Goal: Task Accomplishment & Management: Use online tool/utility

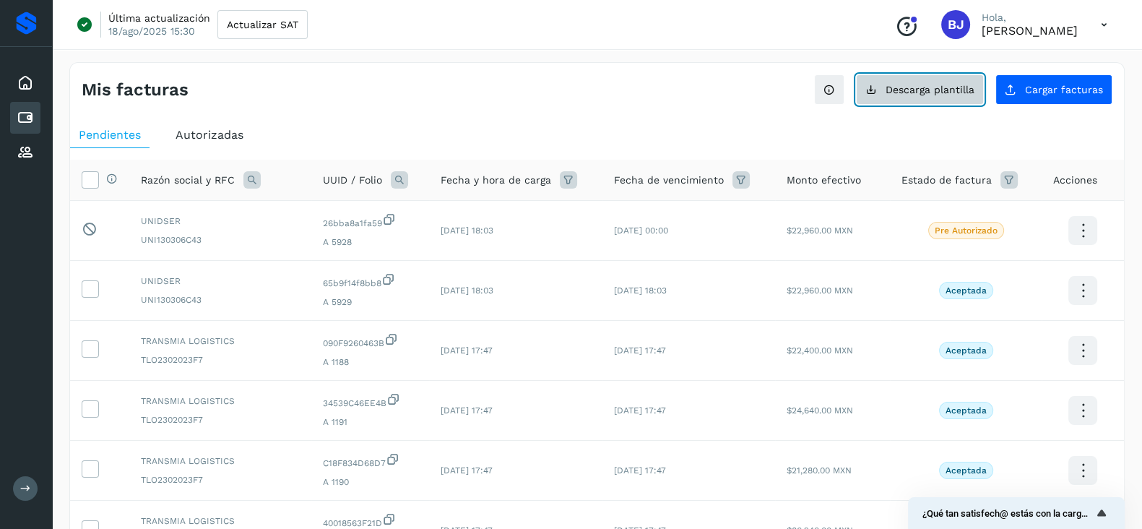
click at [895, 95] on button "Descarga plantilla" at bounding box center [920, 89] width 128 height 30
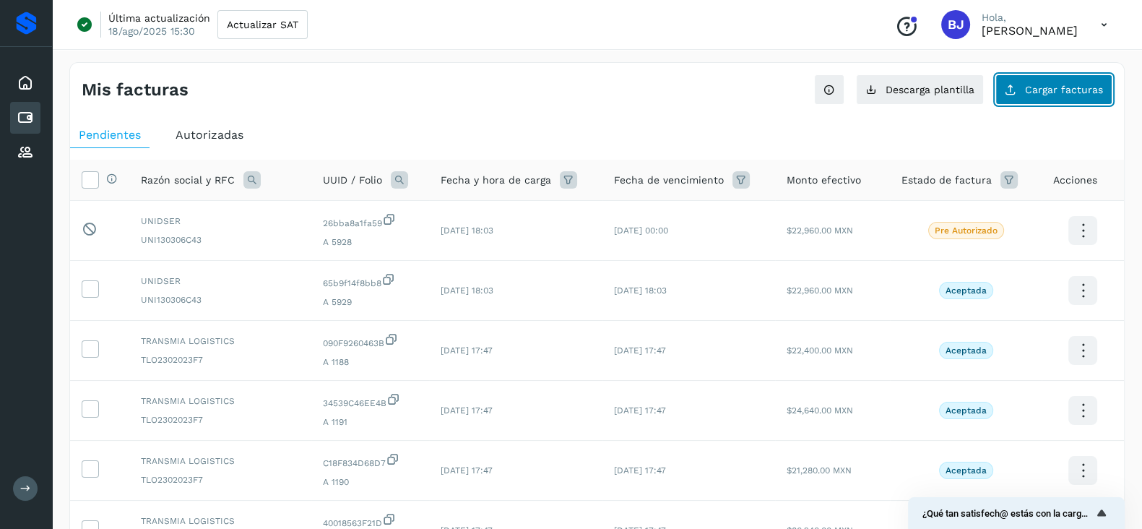
click at [1046, 88] on span "Cargar facturas" at bounding box center [1064, 89] width 78 height 10
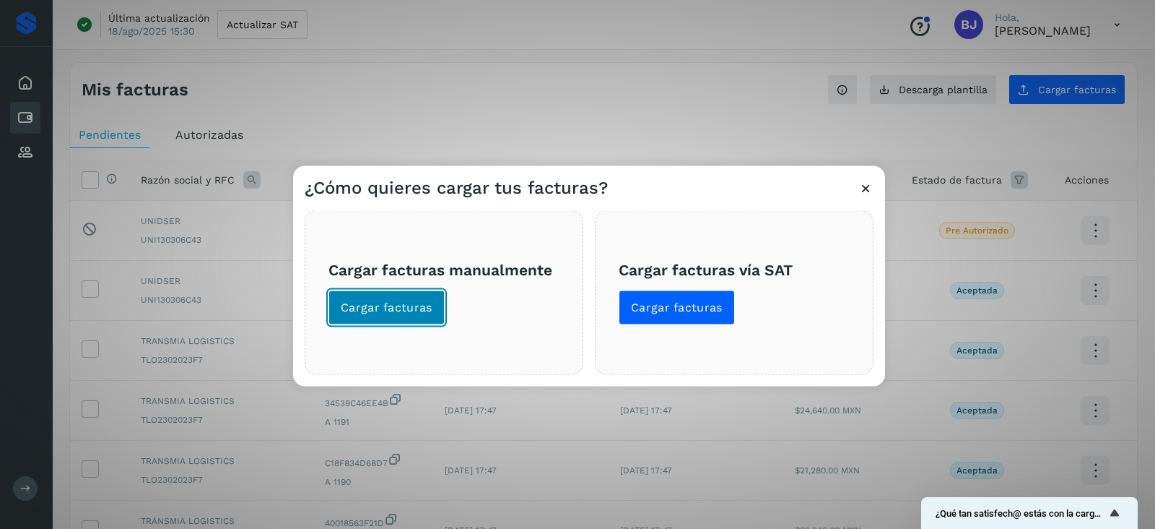
click at [415, 300] on span "Cargar facturas" at bounding box center [387, 308] width 92 height 16
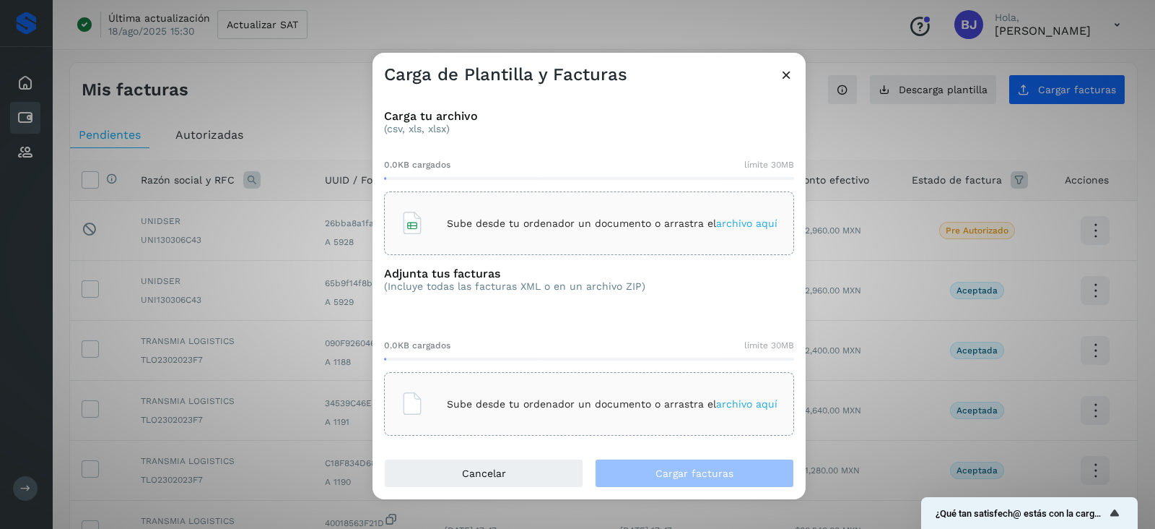
click at [458, 222] on p "Sube desde tu ordenador un documento o arrastra el archivo aquí" at bounding box center [612, 223] width 331 height 12
click at [574, 419] on div "Sube desde tu ordenador un documento o arrastra el archivo aquí" at bounding box center [589, 403] width 377 height 39
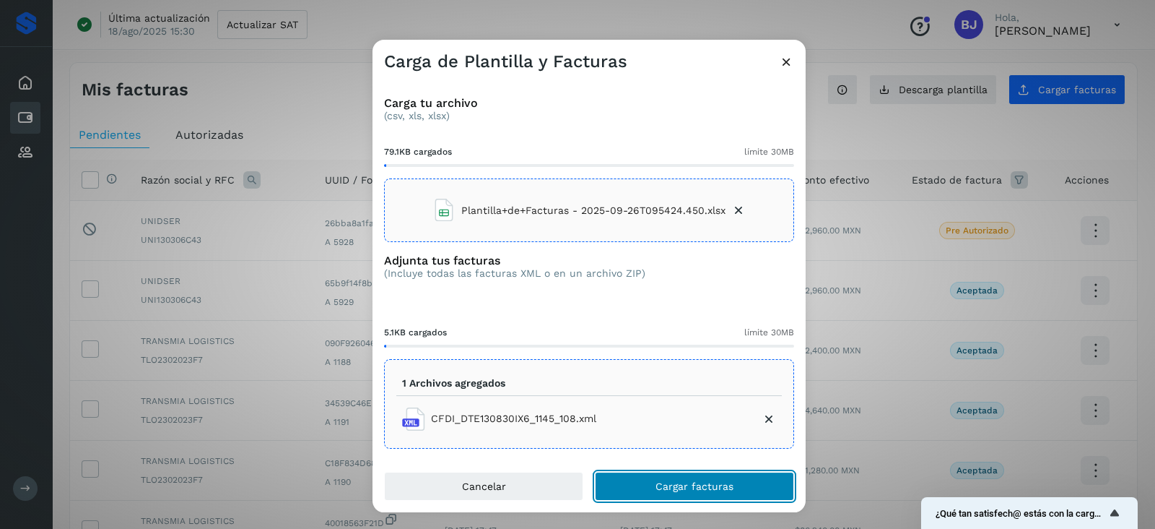
click at [690, 495] on button "Cargar facturas" at bounding box center [694, 485] width 199 height 29
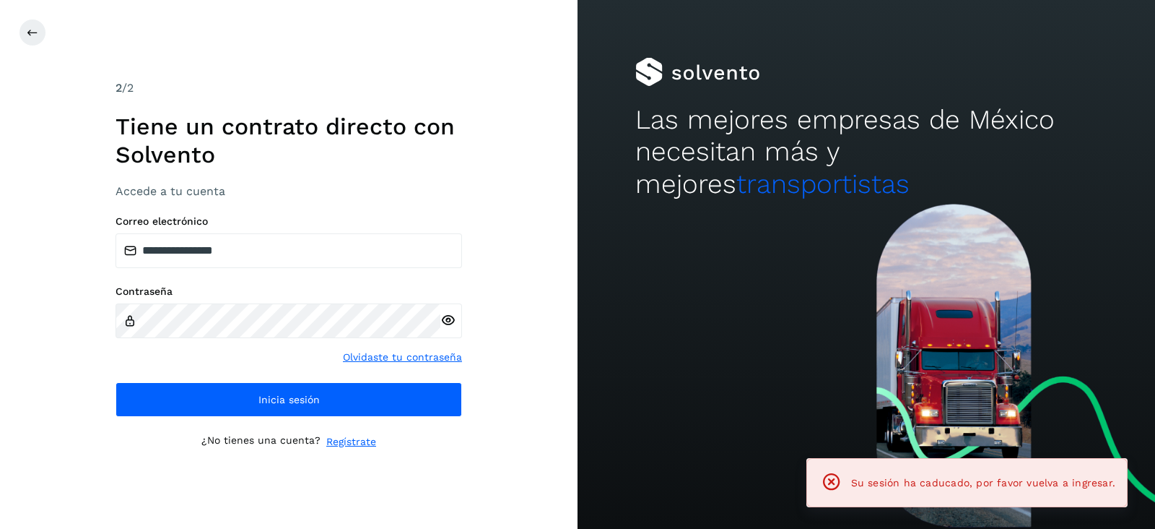
click at [355, 374] on div "**********" at bounding box center [289, 315] width 347 height 201
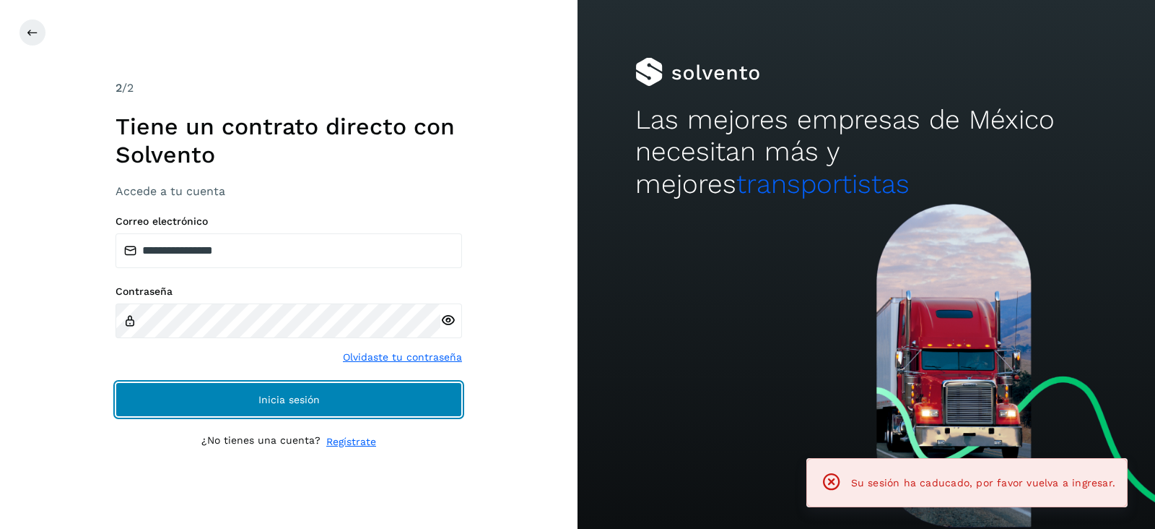
click at [373, 404] on button "Inicia sesión" at bounding box center [289, 399] width 347 height 35
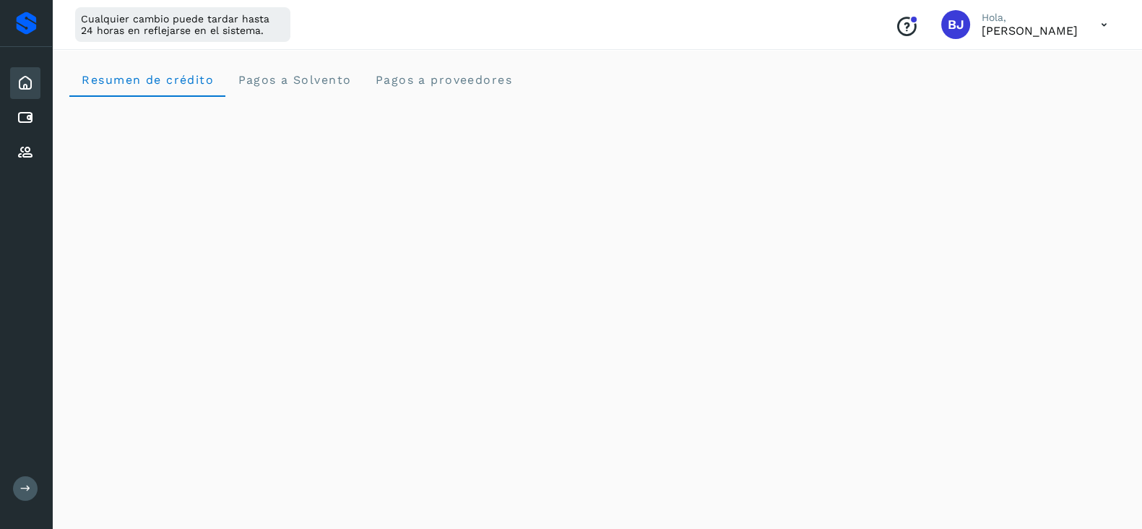
click at [36, 99] on div "Inicio Cuentas por pagar Proveedores" at bounding box center [26, 118] width 52 height 142
click at [32, 112] on icon at bounding box center [25, 117] width 17 height 17
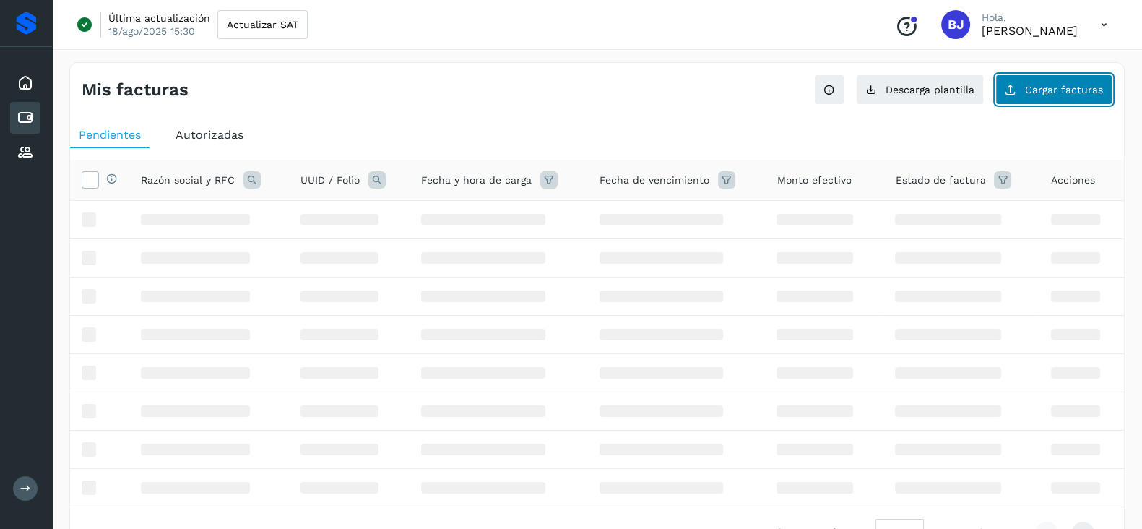
click at [1020, 86] on button "Cargar facturas" at bounding box center [1053, 89] width 117 height 30
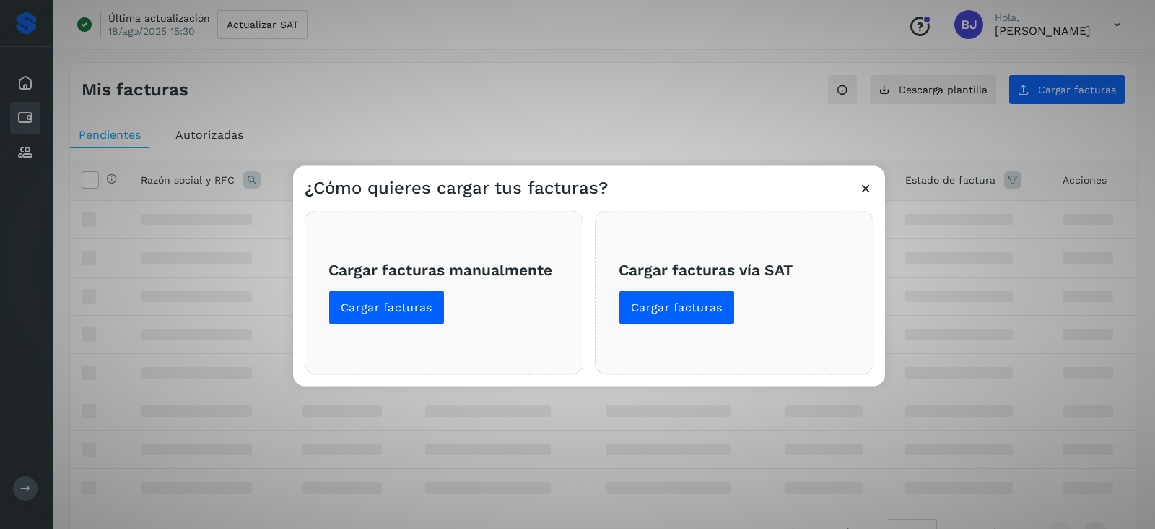
click at [312, 306] on div "Cargar facturas manualmente Cargar facturas" at bounding box center [444, 293] width 279 height 164
click at [345, 300] on span "Cargar facturas" at bounding box center [387, 308] width 92 height 16
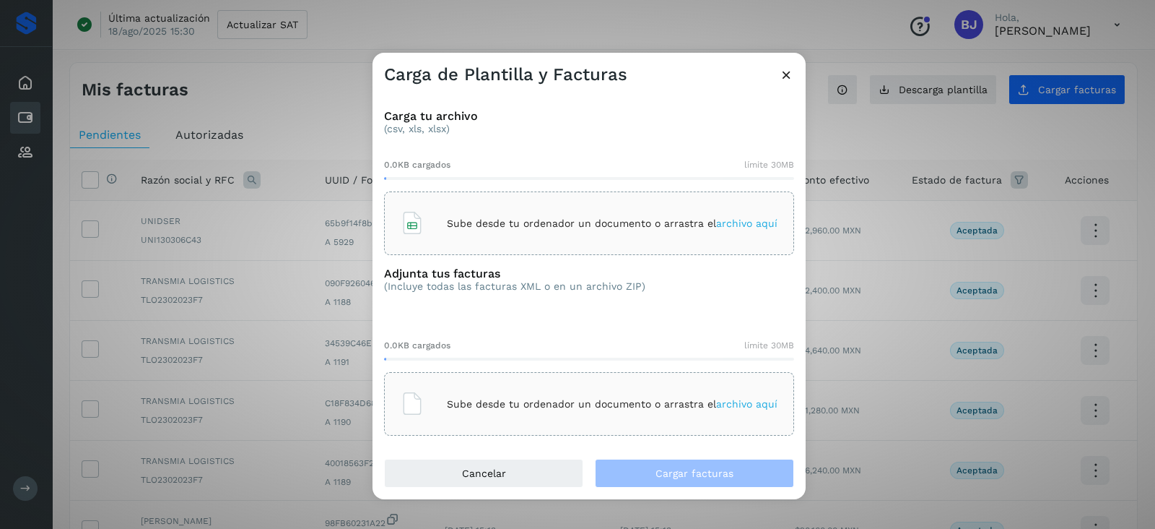
click at [495, 230] on div "Sube desde tu ordenador un documento o arrastra el archivo aquí" at bounding box center [589, 223] width 377 height 39
click at [524, 420] on div "Sube desde tu ordenador un documento o arrastra el archivo aquí" at bounding box center [589, 403] width 377 height 39
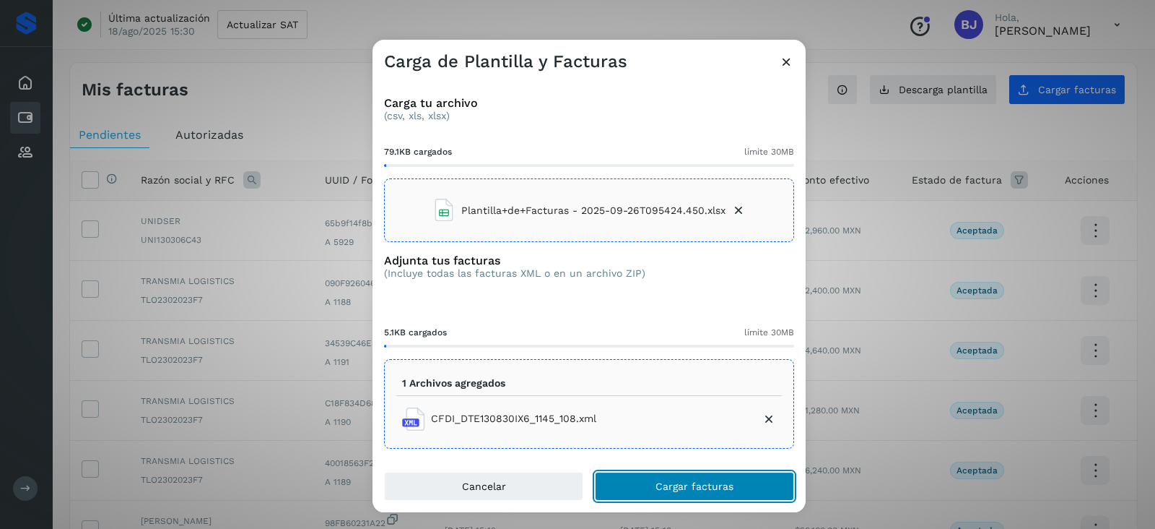
click at [670, 485] on span "Cargar facturas" at bounding box center [695, 486] width 78 height 10
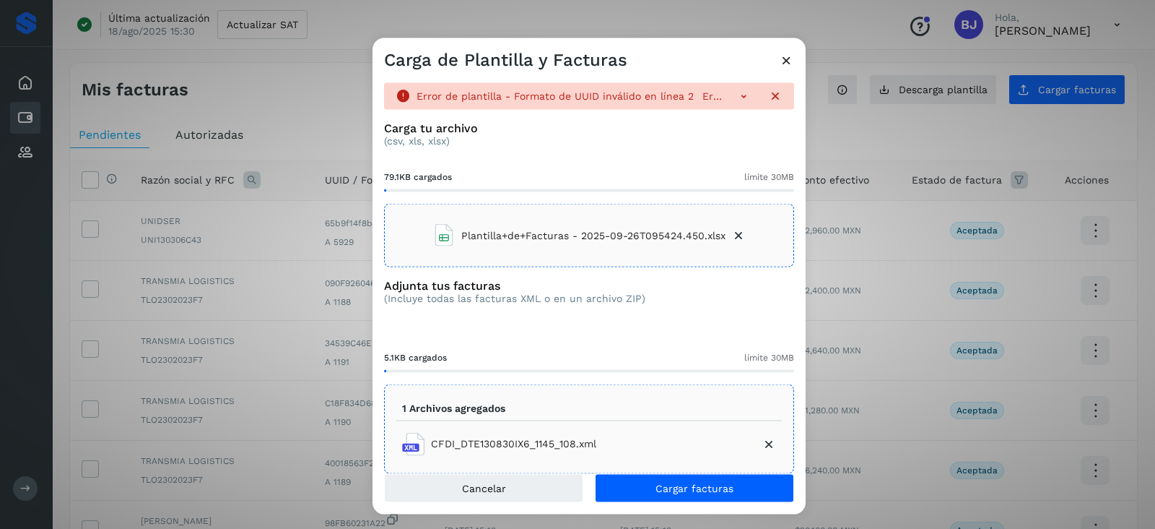
click at [780, 59] on icon at bounding box center [786, 60] width 15 height 15
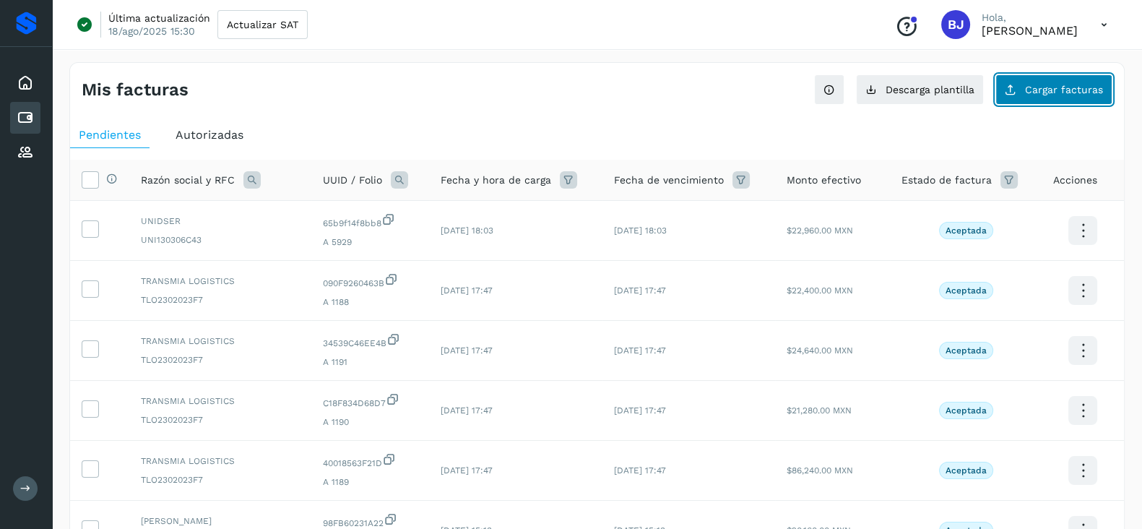
click at [1031, 91] on span "Cargar facturas" at bounding box center [1064, 89] width 78 height 10
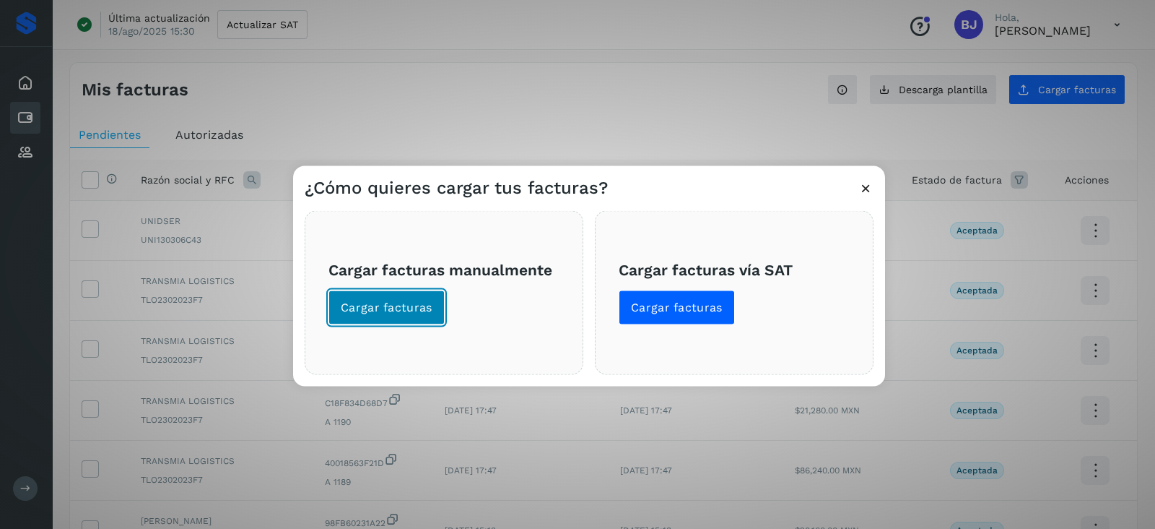
click at [329, 301] on button "Cargar facturas" at bounding box center [387, 307] width 116 height 35
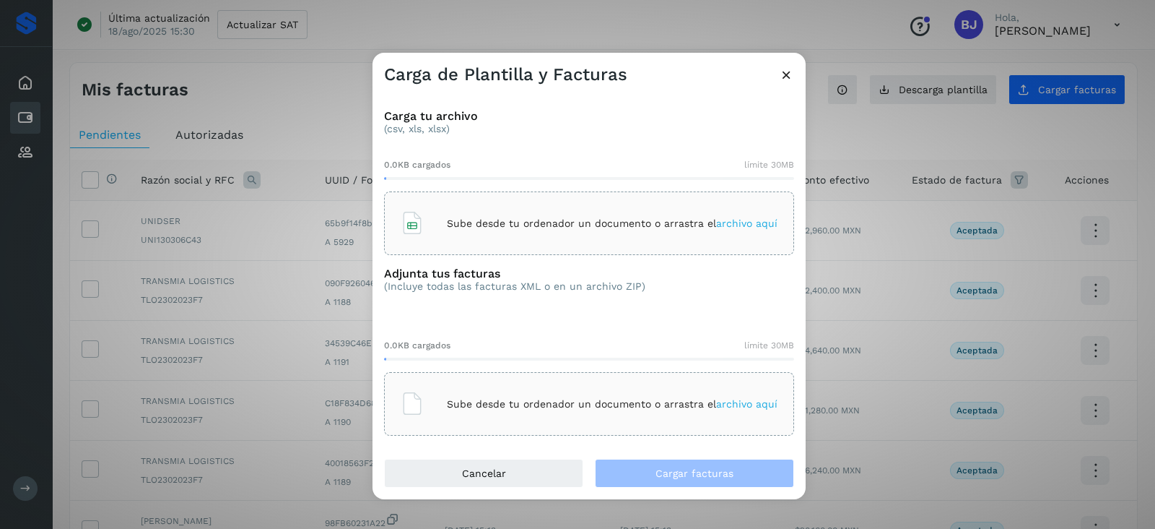
click at [523, 221] on p "Sube desde tu ordenador un documento o arrastra el archivo aquí" at bounding box center [612, 223] width 331 height 12
click at [523, 388] on div "Sube desde tu ordenador un documento o arrastra el archivo aquí" at bounding box center [589, 403] width 377 height 39
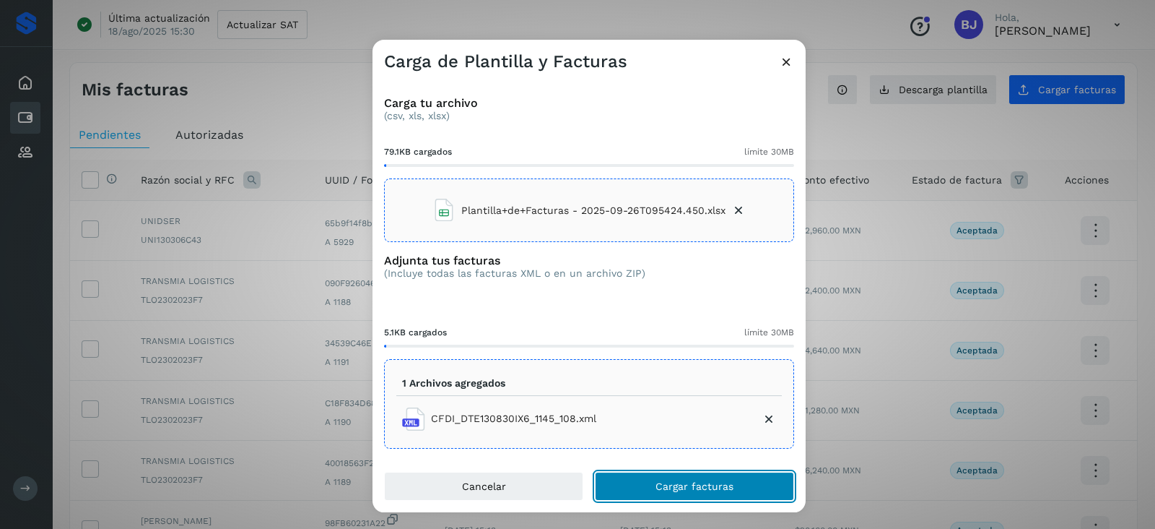
click at [682, 481] on span "Cargar facturas" at bounding box center [695, 486] width 78 height 10
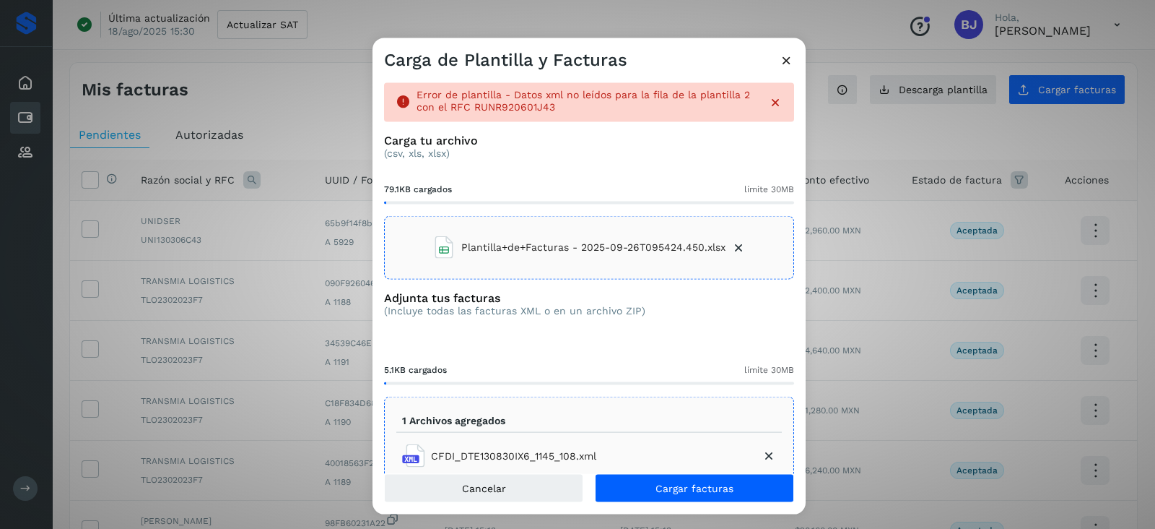
scroll to position [33, 0]
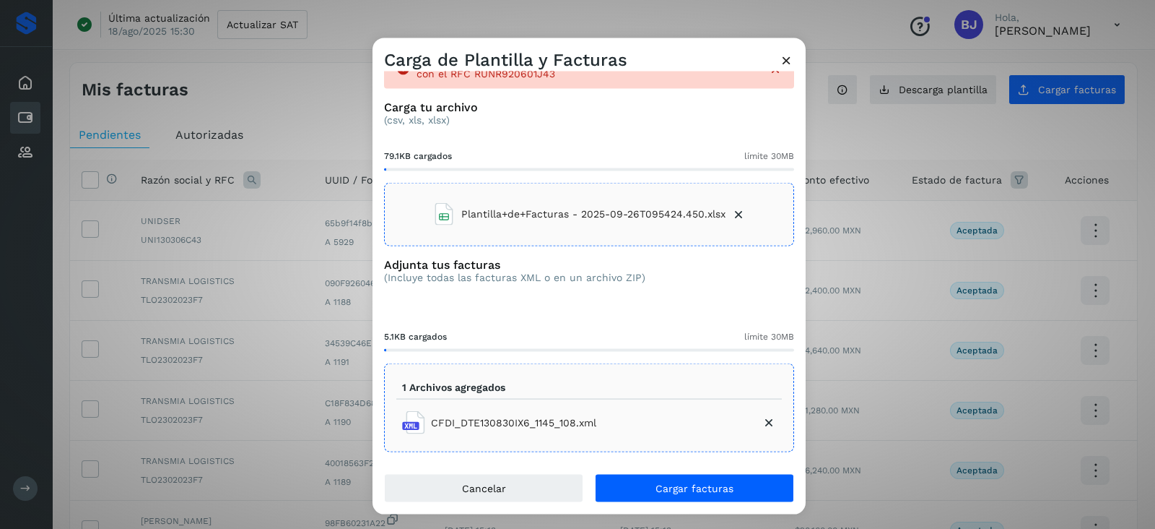
click at [762, 421] on icon at bounding box center [769, 422] width 14 height 14
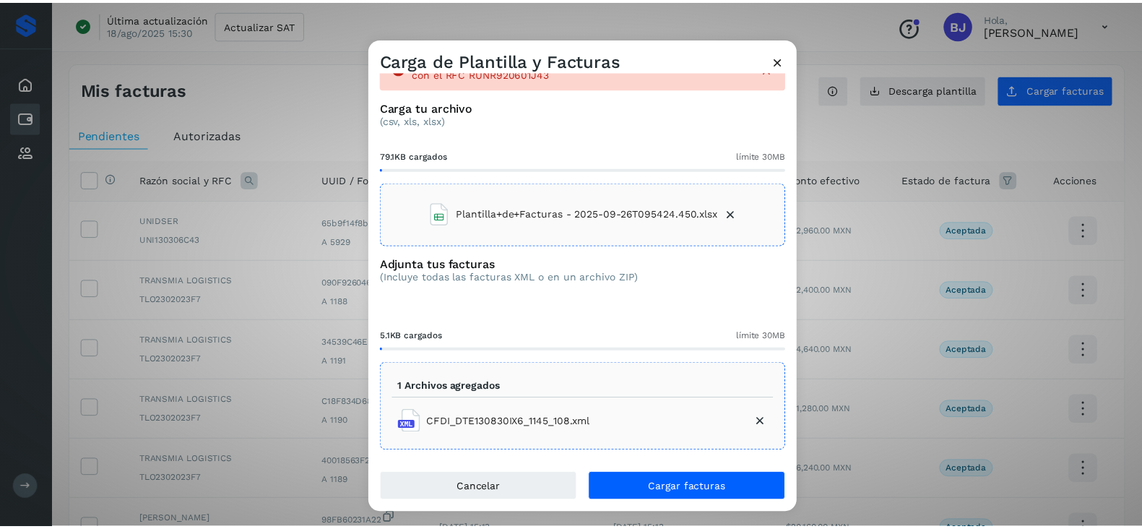
scroll to position [0, 0]
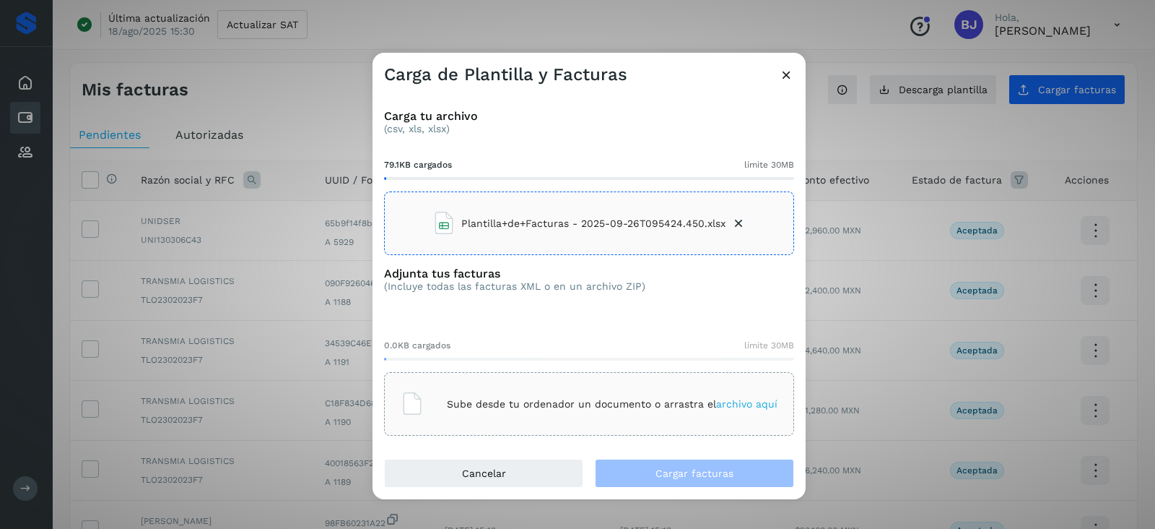
click at [736, 413] on div "Sube desde tu ordenador un documento o arrastra el archivo aquí" at bounding box center [589, 403] width 377 height 39
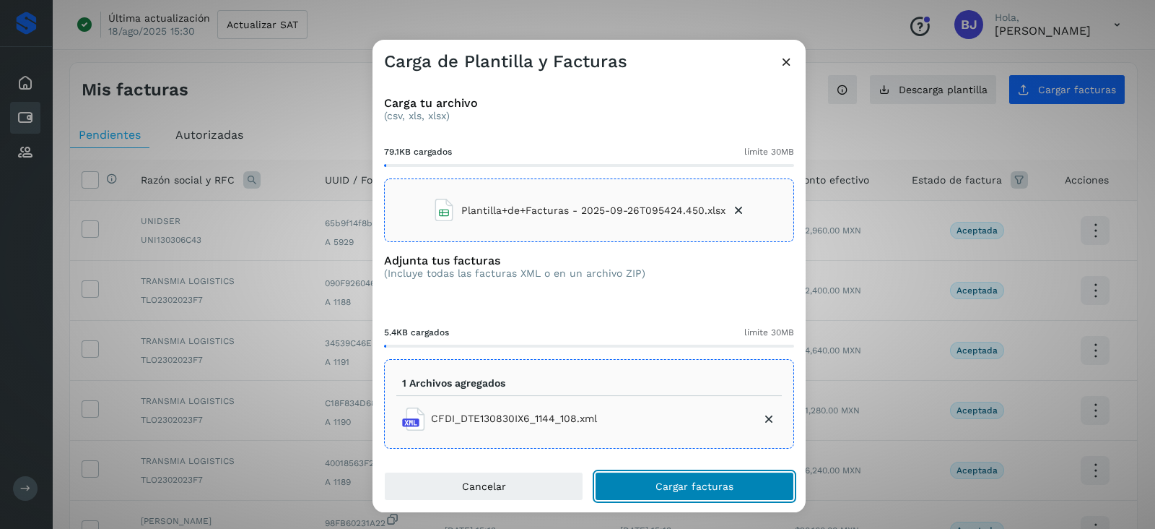
click at [693, 487] on span "Cargar facturas" at bounding box center [695, 486] width 78 height 10
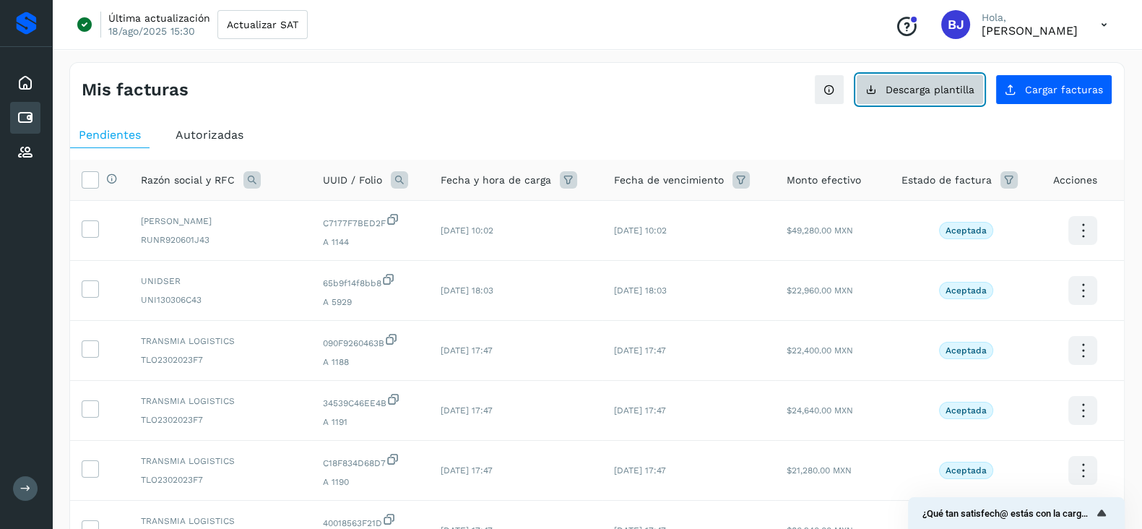
click at [923, 95] on span "Descarga plantilla" at bounding box center [929, 89] width 89 height 10
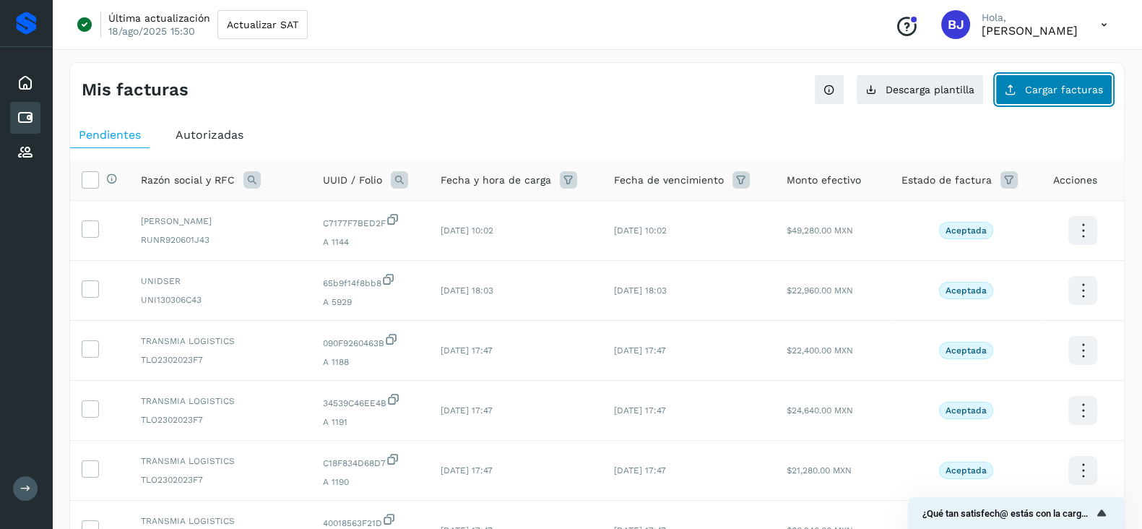
click at [1072, 87] on span "Cargar facturas" at bounding box center [1064, 89] width 78 height 10
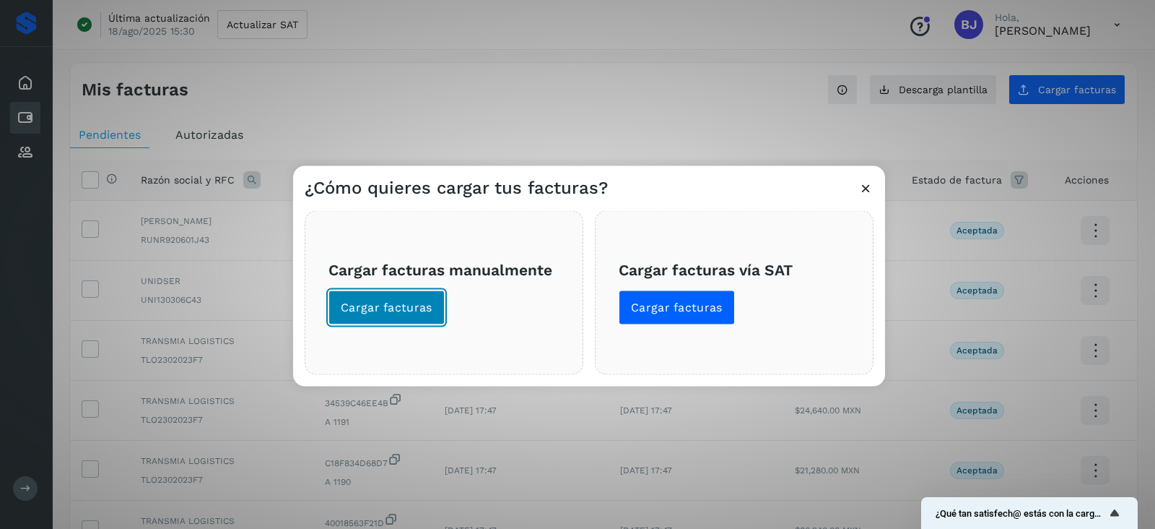
click at [421, 311] on span "Cargar facturas" at bounding box center [387, 308] width 92 height 16
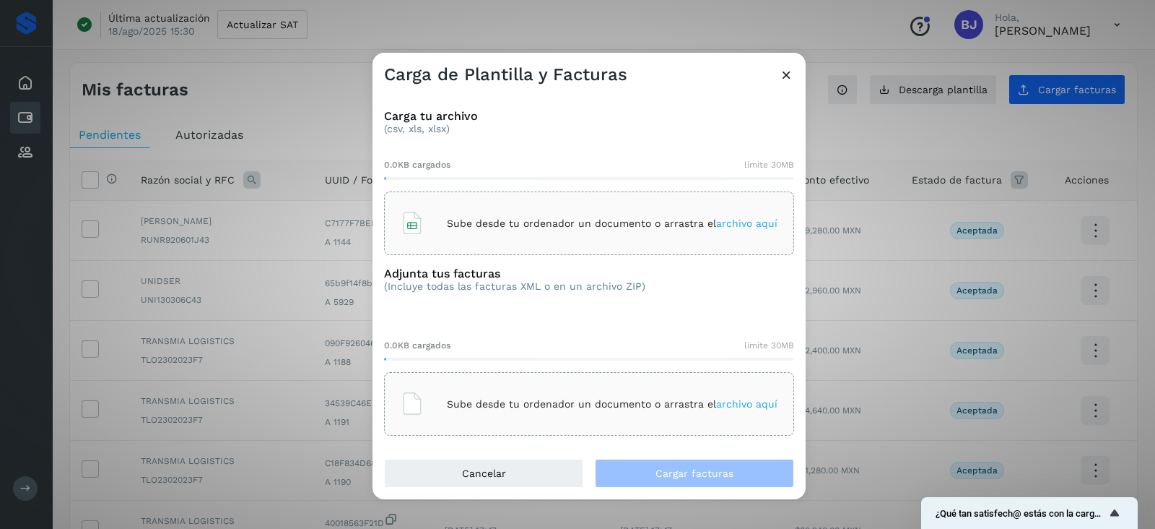
click at [537, 201] on div "Sube desde tu ordenador un documento o arrastra el archivo aquí" at bounding box center [589, 223] width 410 height 64
click at [462, 306] on div "Adjunta tus facturas (Incluye todas las facturas XML o en un archivo ZIP)" at bounding box center [589, 290] width 410 height 49
click at [479, 411] on div "Sube desde tu ordenador un documento o arrastra el archivo aquí" at bounding box center [589, 403] width 377 height 39
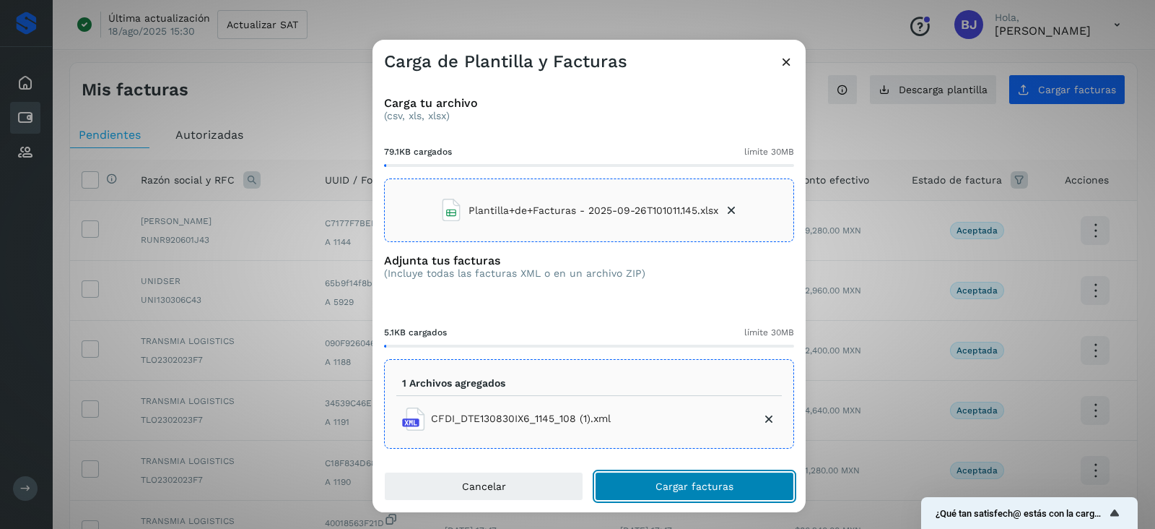
click at [707, 491] on button "Cargar facturas" at bounding box center [694, 485] width 199 height 29
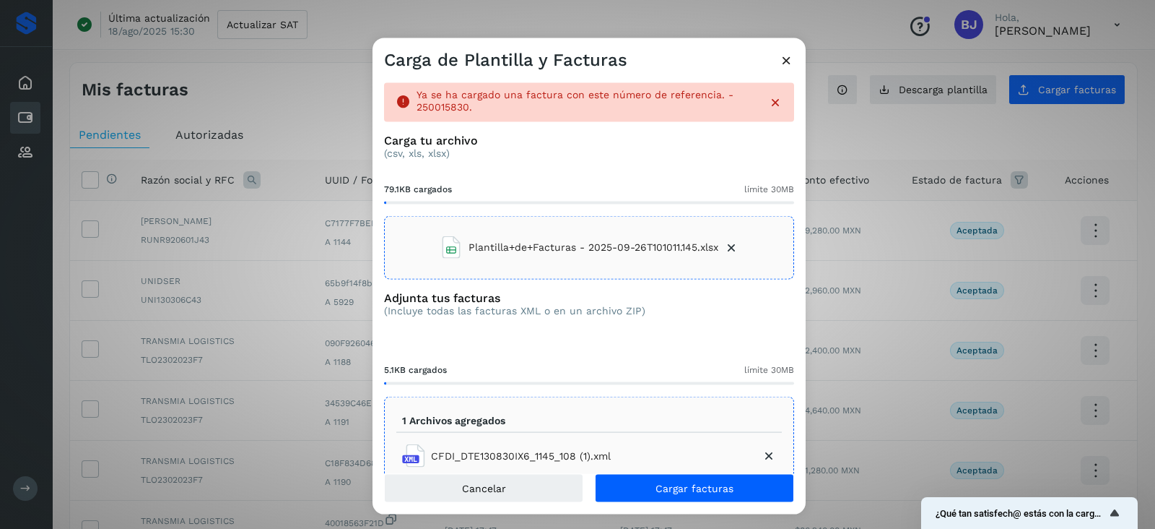
click at [785, 66] on icon at bounding box center [786, 60] width 15 height 15
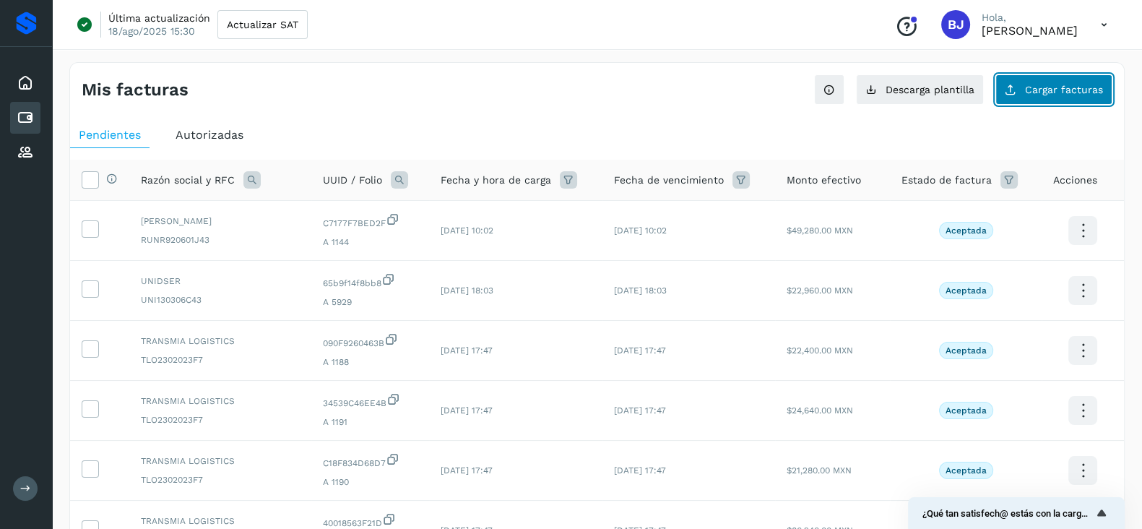
click at [1020, 92] on button "Cargar facturas" at bounding box center [1053, 89] width 117 height 30
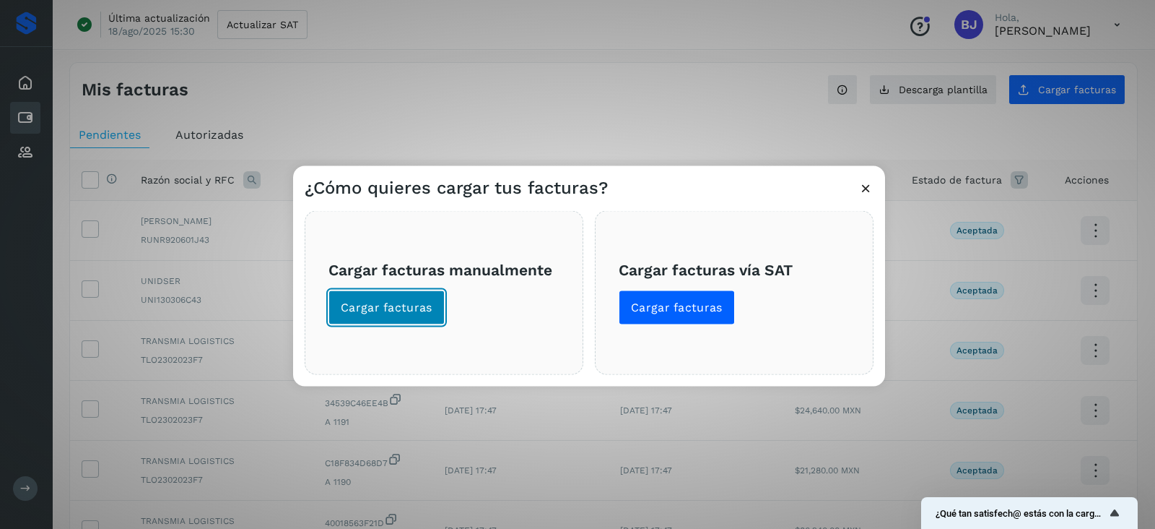
click at [373, 301] on span "Cargar facturas" at bounding box center [387, 308] width 92 height 16
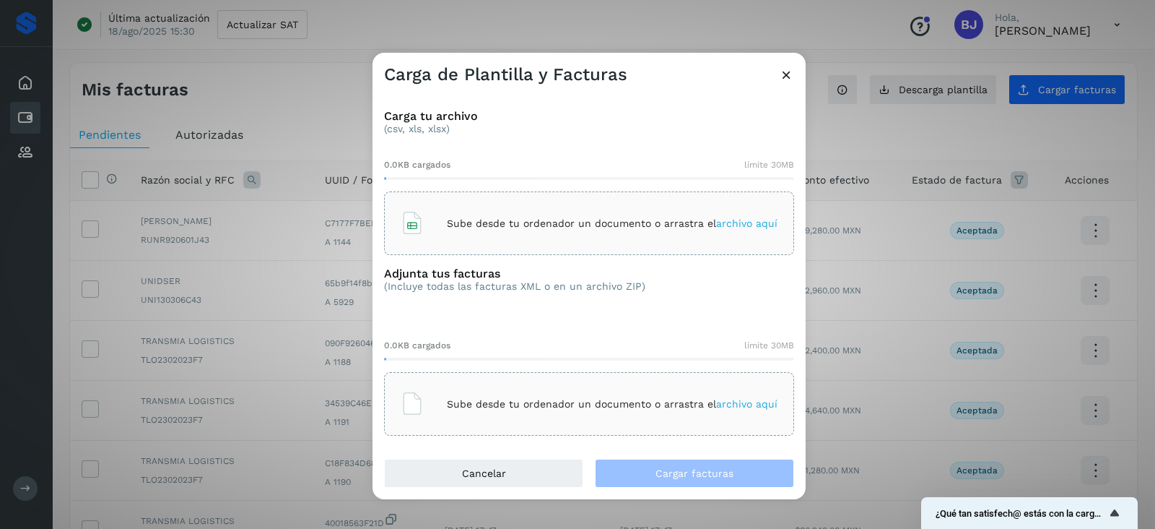
click at [537, 219] on p "Sube desde tu ordenador un documento o arrastra el archivo aquí" at bounding box center [612, 223] width 331 height 12
click at [530, 404] on p "Sube desde tu ordenador un documento o arrastra el archivo aquí" at bounding box center [612, 404] width 331 height 12
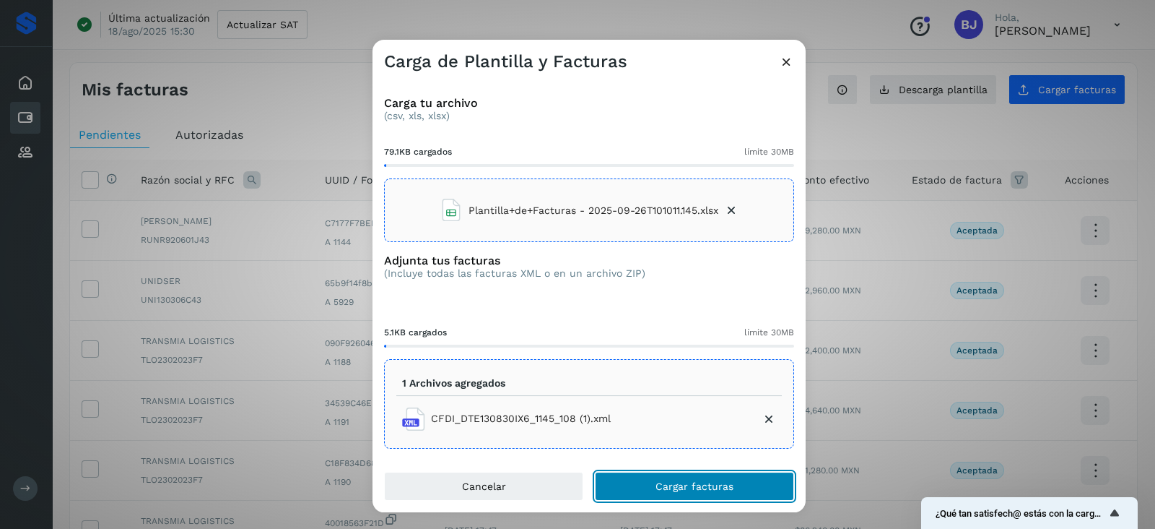
click at [683, 477] on button "Cargar facturas" at bounding box center [694, 485] width 199 height 29
